Goal: Check status: Verify the current state of an ongoing process or item

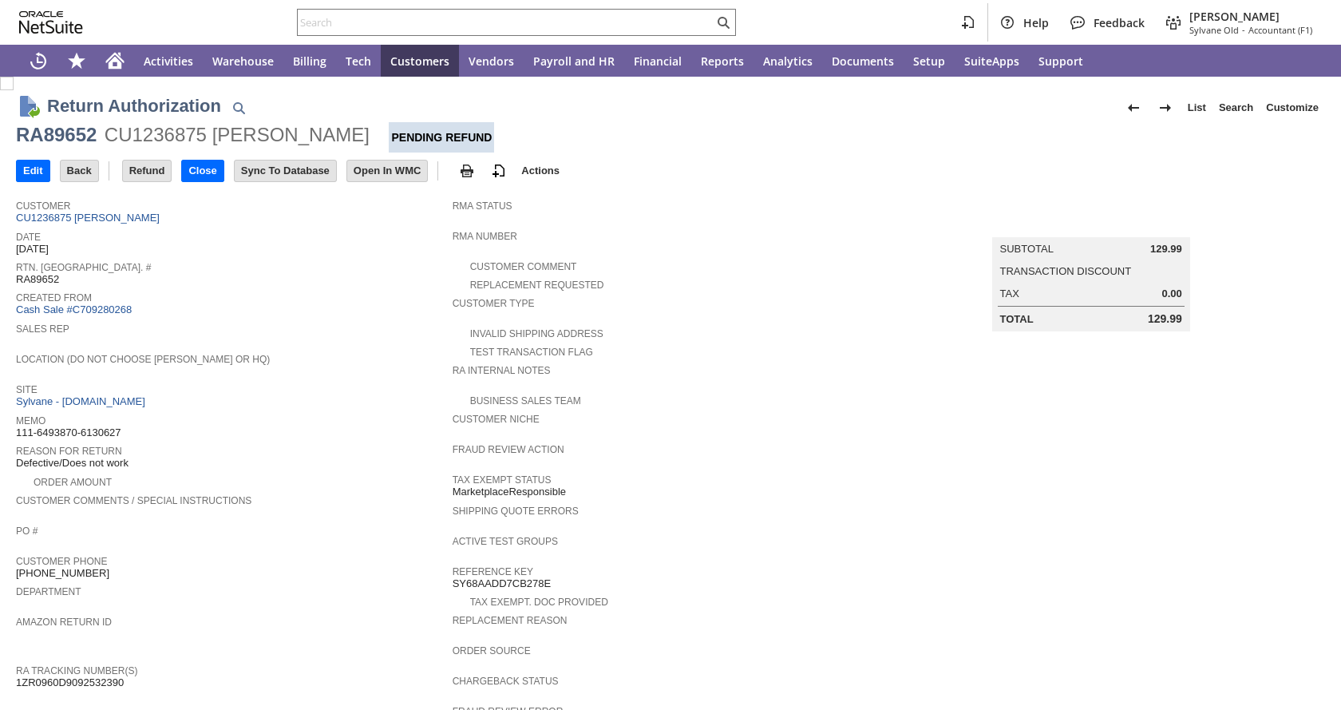
scroll to position [455, 0]
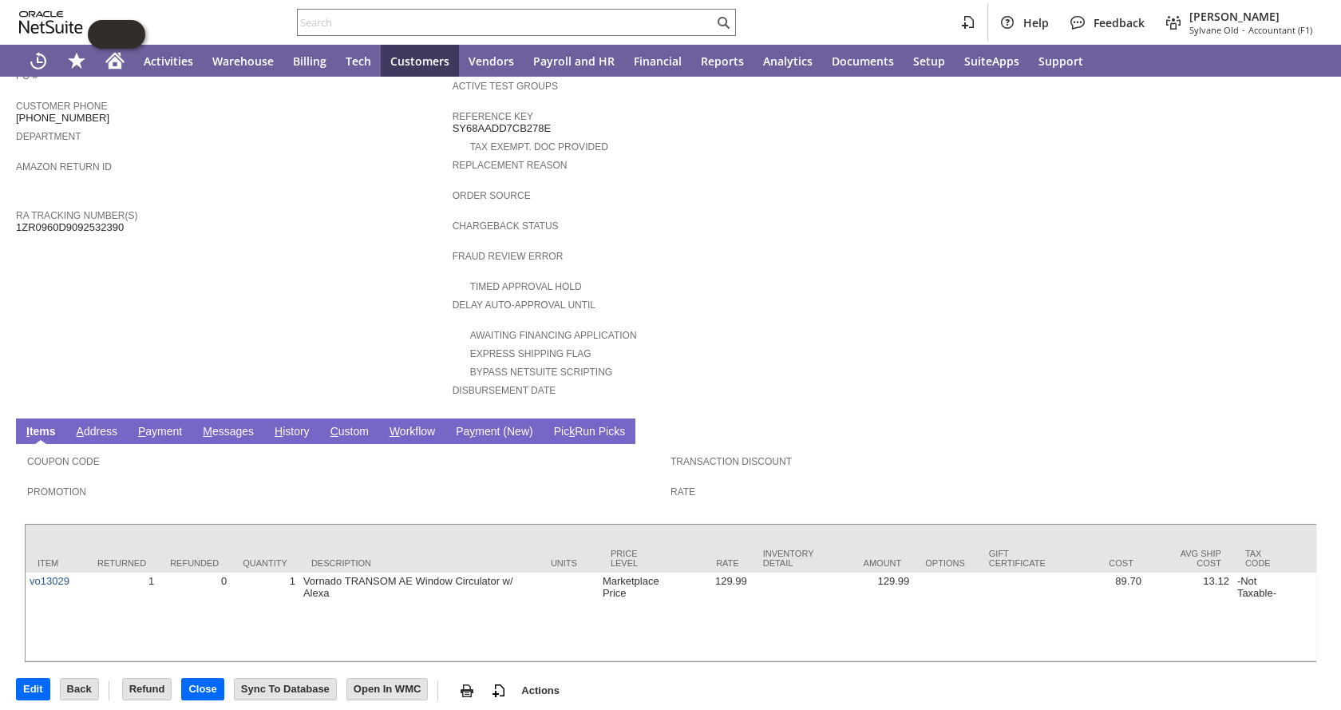
click at [293, 425] on link "H istory" at bounding box center [292, 432] width 43 height 15
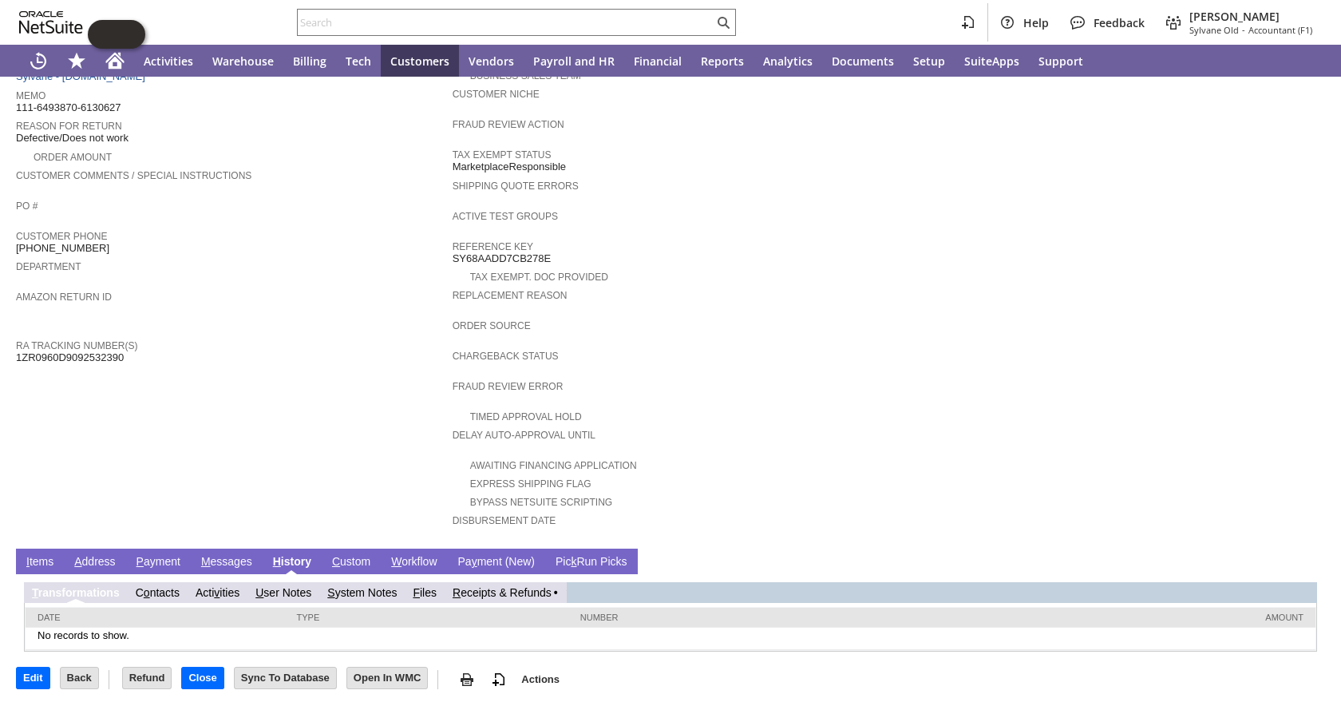
scroll to position [303, 0]
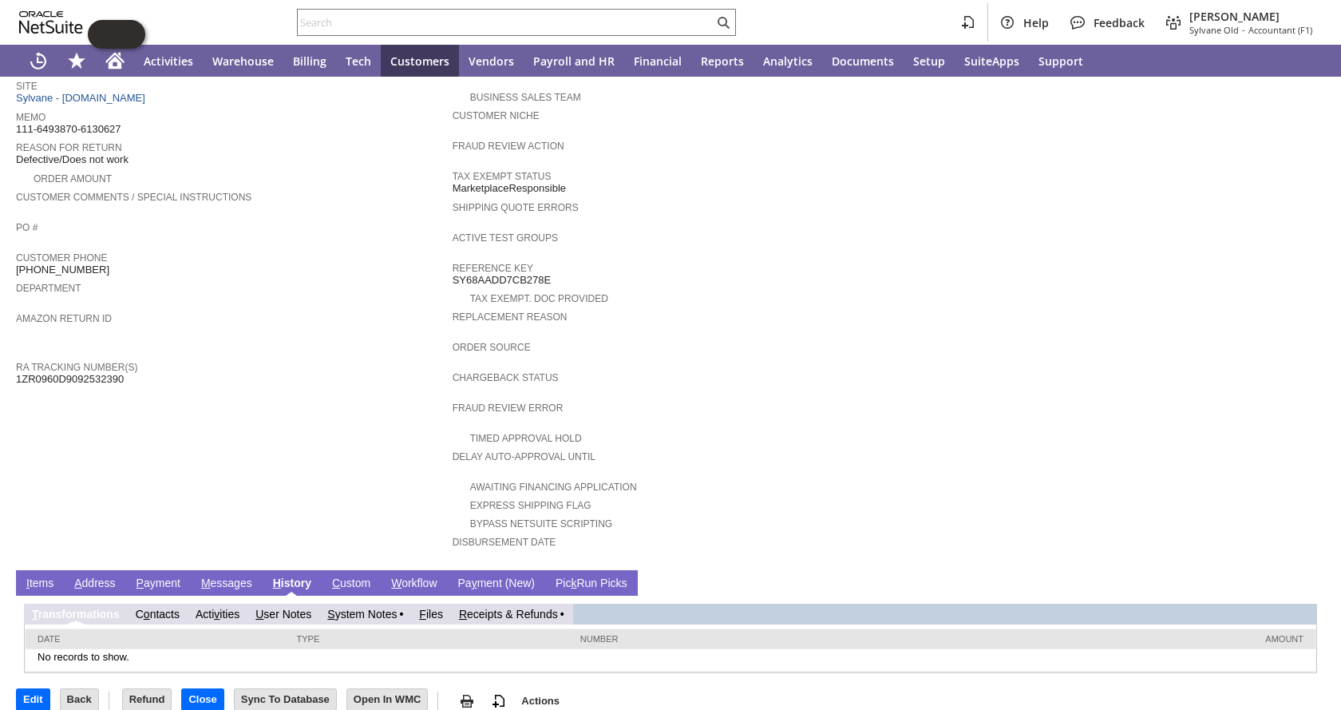
click at [517, 604] on td "R eceipts & Refunds" at bounding box center [511, 614] width 121 height 21
click at [513, 608] on link "R eceipts & Refunds" at bounding box center [508, 614] width 99 height 13
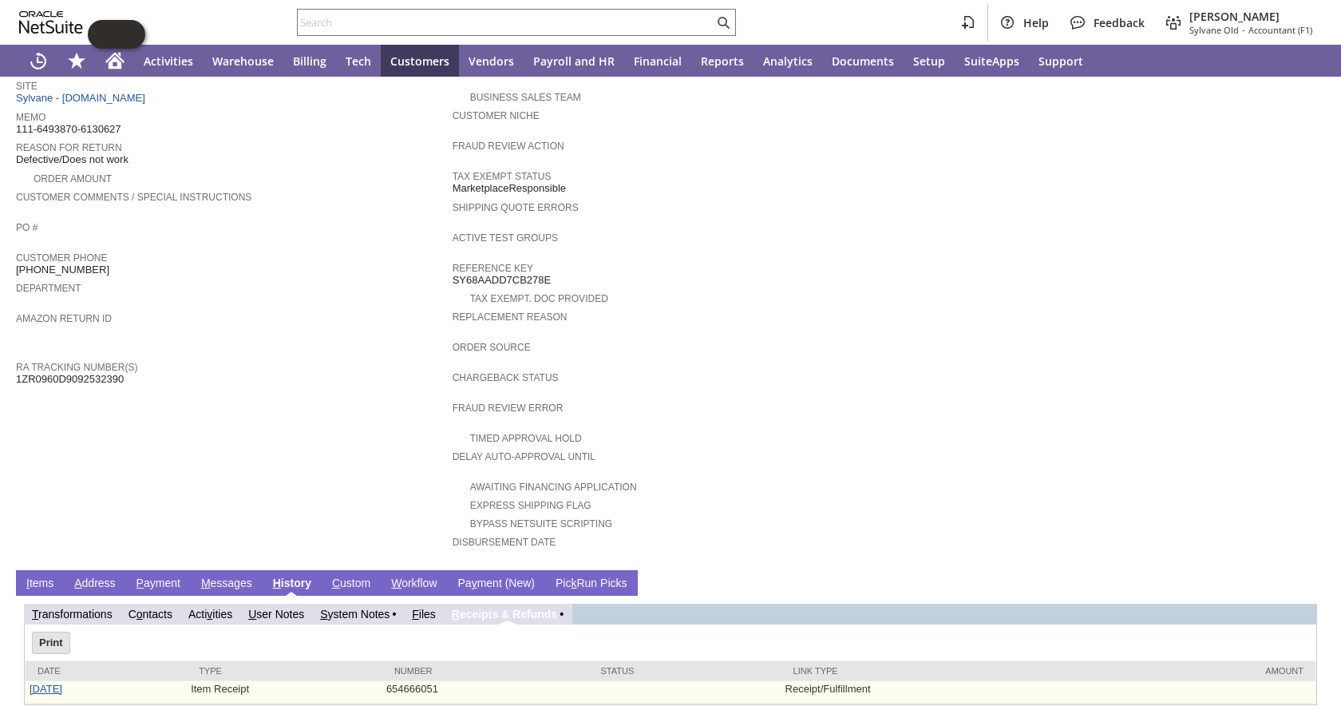
click at [49, 683] on link "[DATE]" at bounding box center [46, 689] width 33 height 12
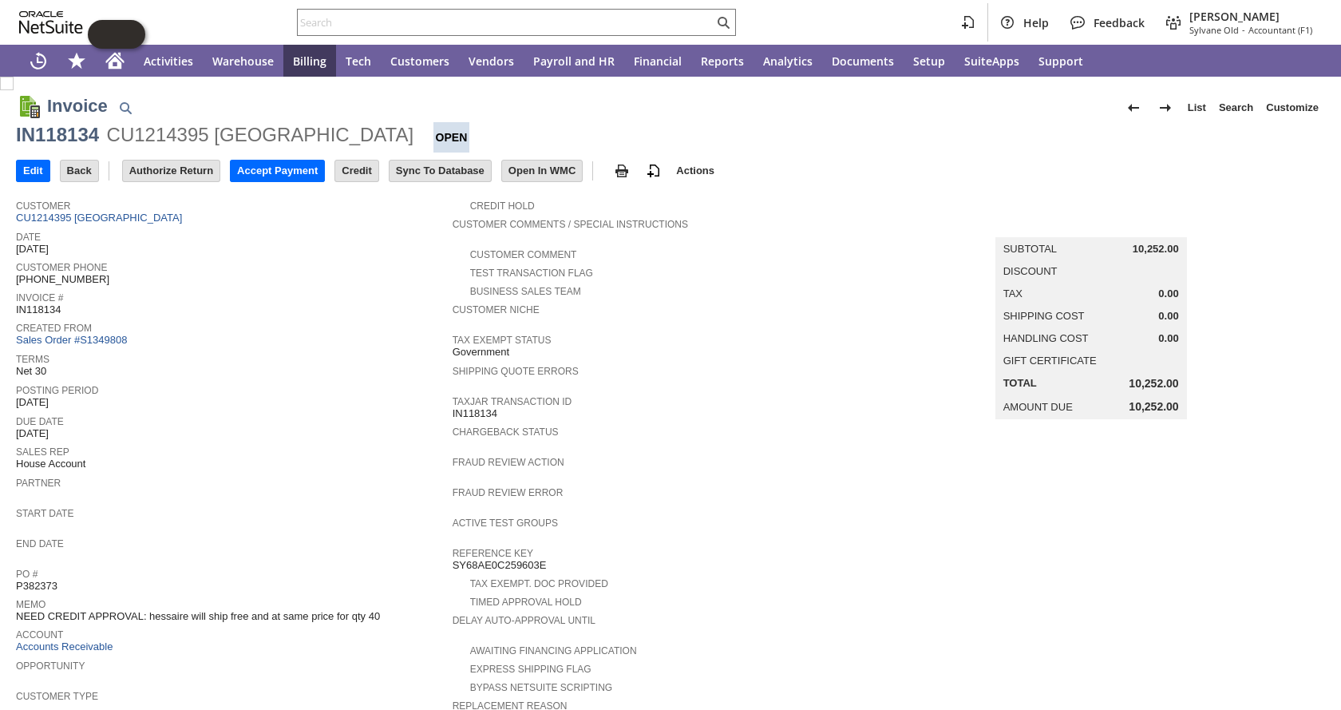
click at [265, 156] on td "Accept Payment" at bounding box center [282, 171] width 105 height 30
click at [260, 164] on input "Accept Payment" at bounding box center [277, 170] width 93 height 21
